Goal: Task Accomplishment & Management: Use online tool/utility

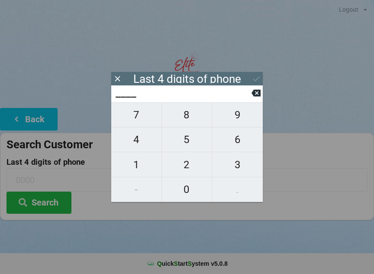
click at [231, 142] on span "6" at bounding box center [237, 139] width 51 height 18
type input "6___"
click at [137, 145] on span "4" at bounding box center [136, 139] width 50 height 18
type input "64__"
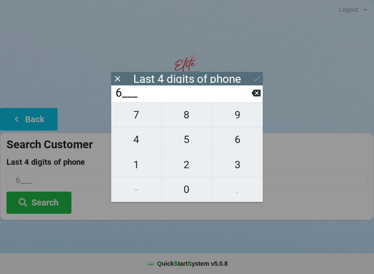
type input "64__"
click at [136, 118] on span "7" at bounding box center [136, 115] width 50 height 18
type input "647_"
click at [239, 165] on span "3" at bounding box center [237, 164] width 51 height 18
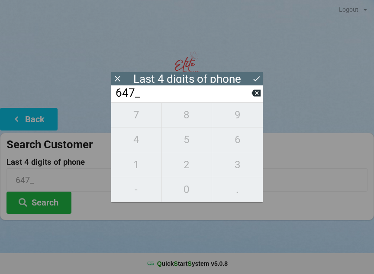
type input "6473"
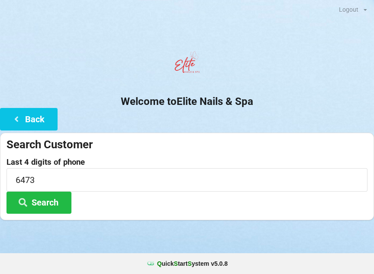
click at [51, 207] on button "Search" at bounding box center [38, 202] width 65 height 22
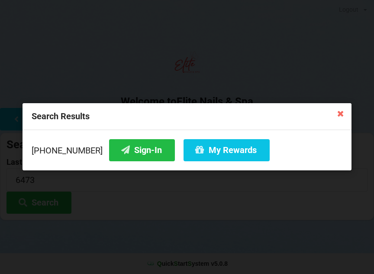
click at [123, 157] on button "Sign-In" at bounding box center [142, 150] width 66 height 22
